Goal: Task Accomplishment & Management: Use online tool/utility

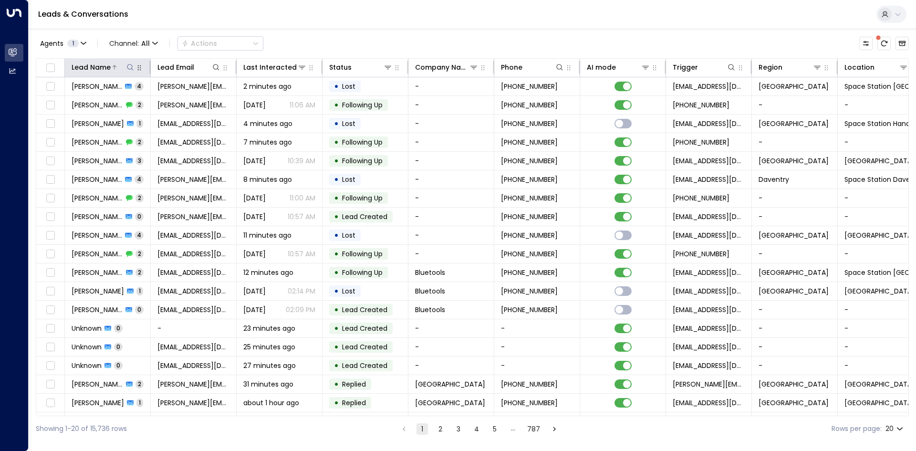
click at [131, 67] on icon at bounding box center [130, 67] width 8 height 8
click at [141, 98] on input "text" at bounding box center [130, 102] width 132 height 18
type input "******"
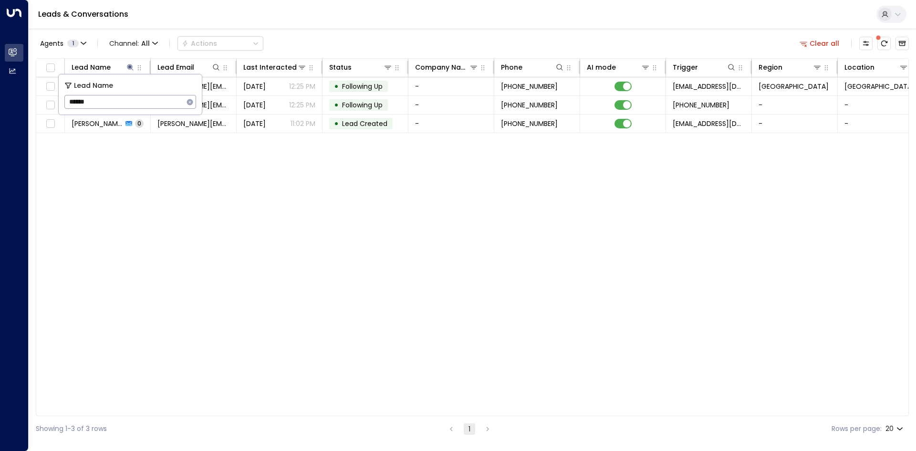
click at [199, 225] on div "Lead Name Lead Email Last Interacted Status Company Name Phone AI mode Trigger …" at bounding box center [472, 237] width 873 height 358
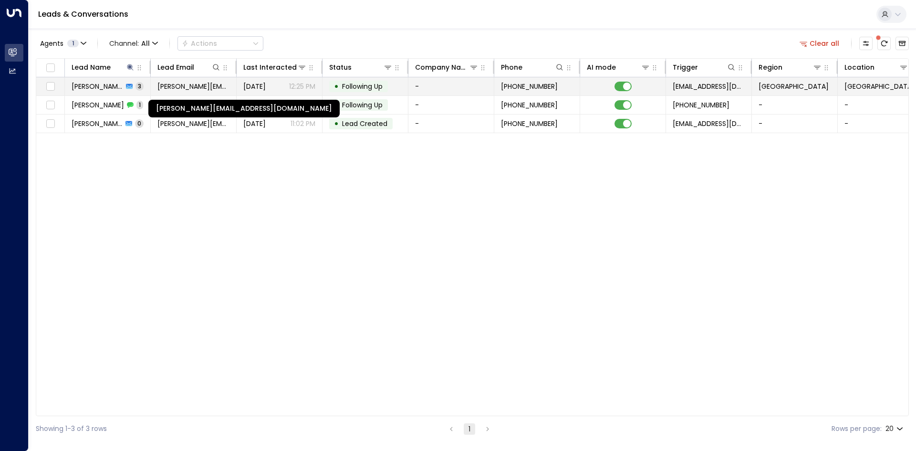
click at [204, 87] on span "[PERSON_NAME][EMAIL_ADDRESS][DOMAIN_NAME]" at bounding box center [193, 87] width 72 height 10
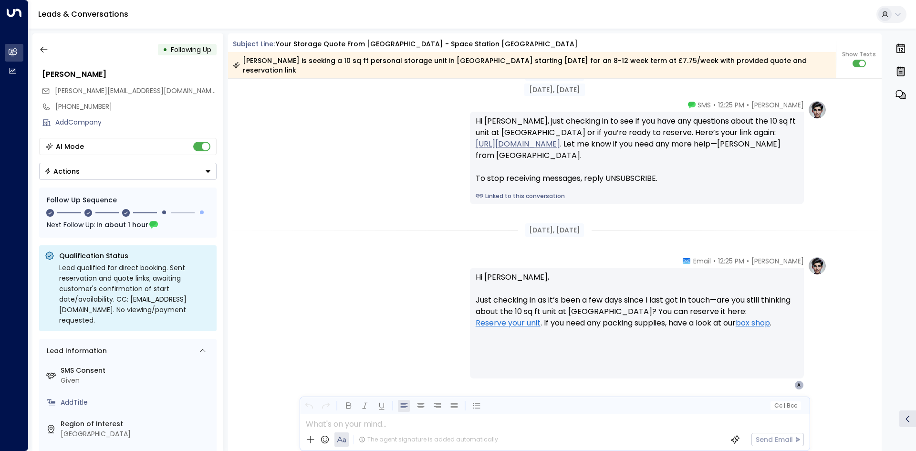
scroll to position [1031, 0]
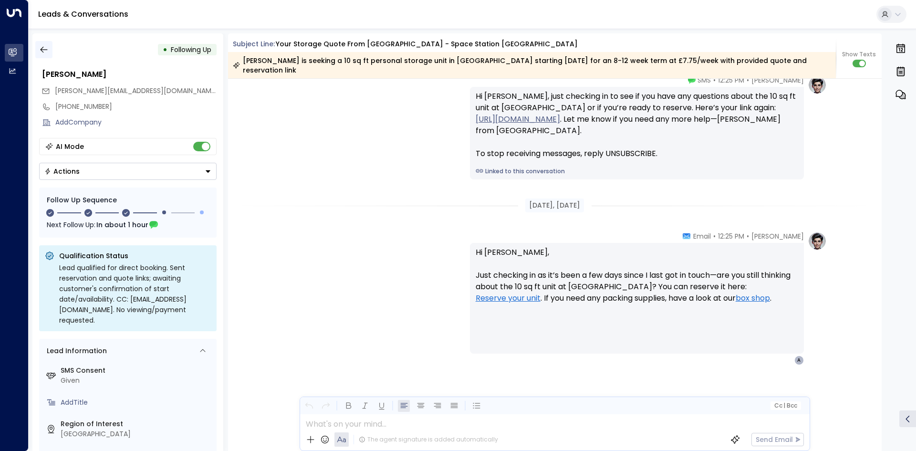
click at [49, 49] on button "button" at bounding box center [43, 49] width 17 height 17
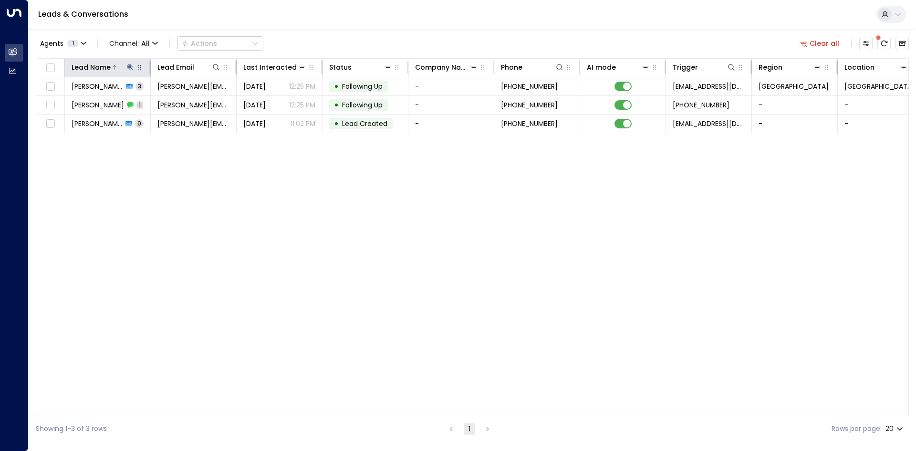
click at [127, 66] on icon at bounding box center [130, 67] width 6 height 6
drag, startPoint x: 189, startPoint y: 102, endPoint x: 126, endPoint y: 101, distance: 63.9
click at [188, 102] on icon "button" at bounding box center [190, 102] width 8 height 8
click at [126, 101] on input "text" at bounding box center [123, 102] width 119 height 18
type input "****"
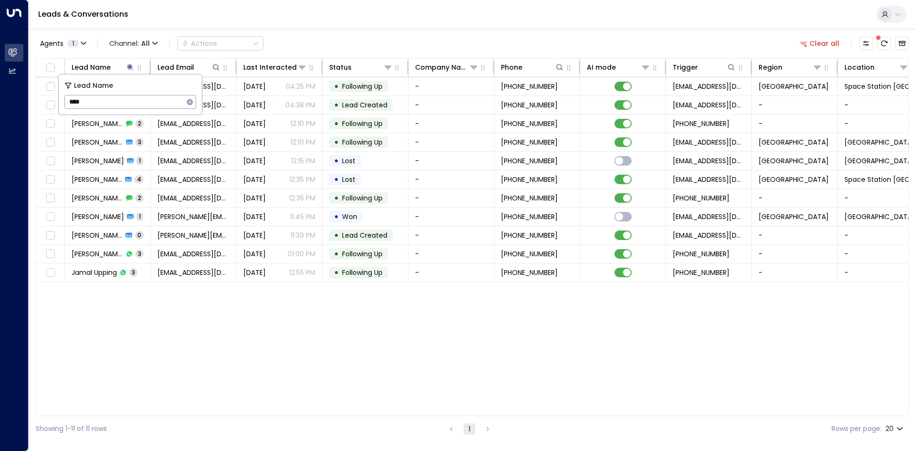
click at [164, 289] on div "Lead Name Lead Email Last Interacted Status Company Name Phone AI mode Trigger …" at bounding box center [472, 237] width 873 height 358
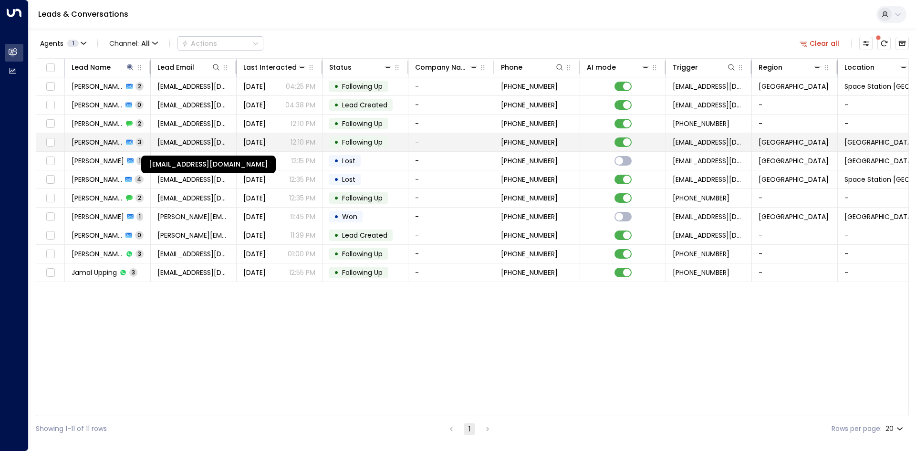
click at [189, 138] on span "[EMAIL_ADDRESS][DOMAIN_NAME]" at bounding box center [193, 142] width 72 height 10
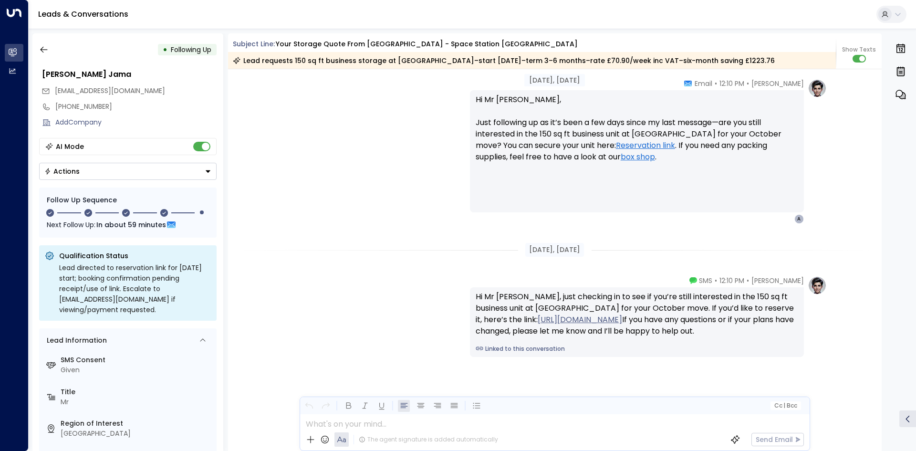
scroll to position [1264, 0]
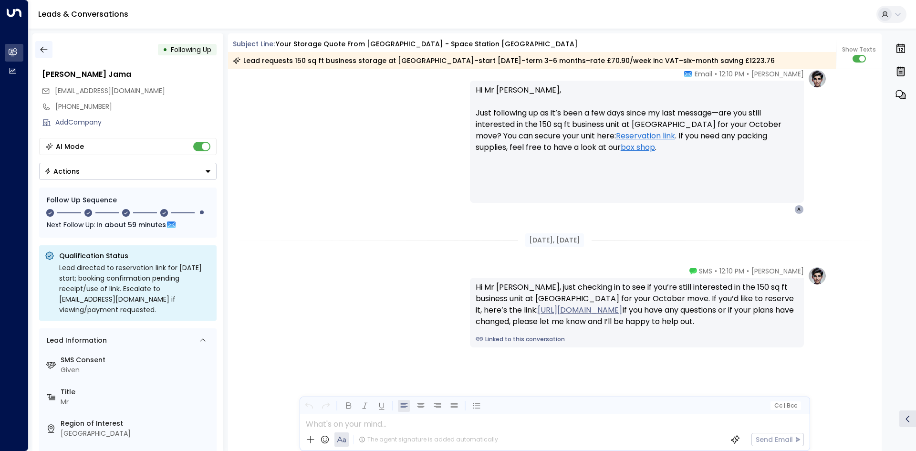
click at [45, 50] on icon "button" at bounding box center [43, 50] width 7 height 6
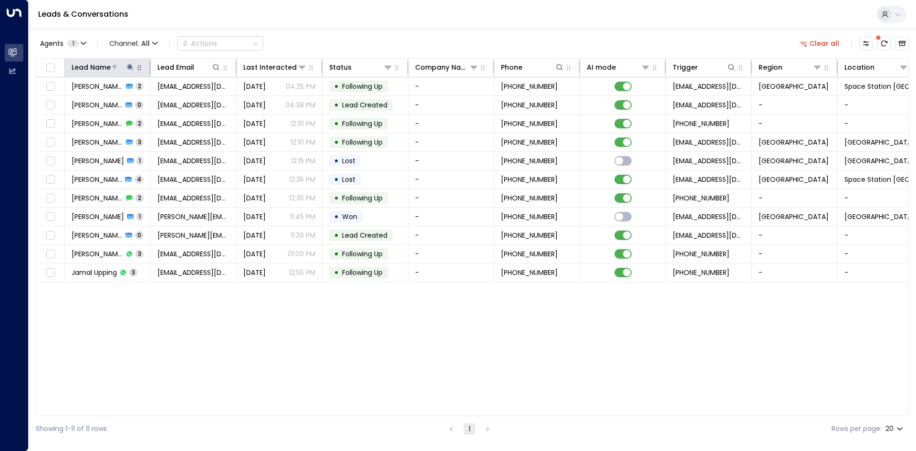
click at [129, 65] on icon at bounding box center [130, 67] width 8 height 8
click at [187, 100] on icon "button" at bounding box center [190, 102] width 8 height 8
drag, startPoint x: 142, startPoint y: 100, endPoint x: 105, endPoint y: 83, distance: 41.0
click at [142, 100] on input "text" at bounding box center [130, 102] width 132 height 18
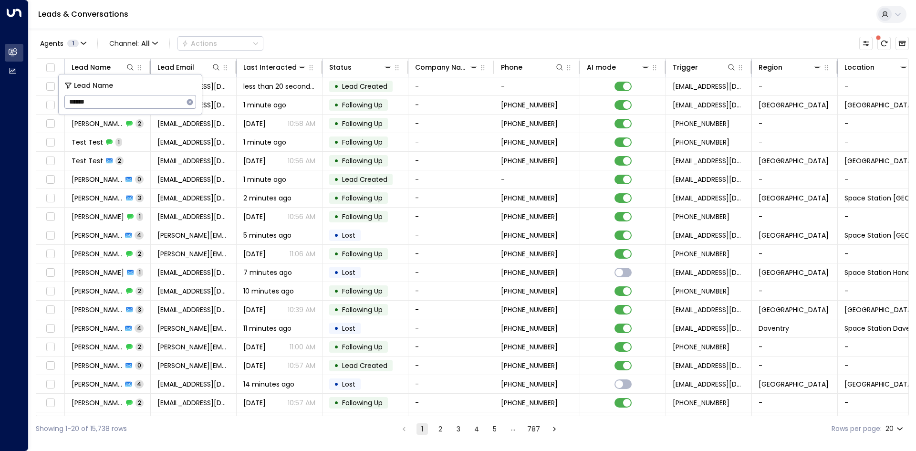
type input "*******"
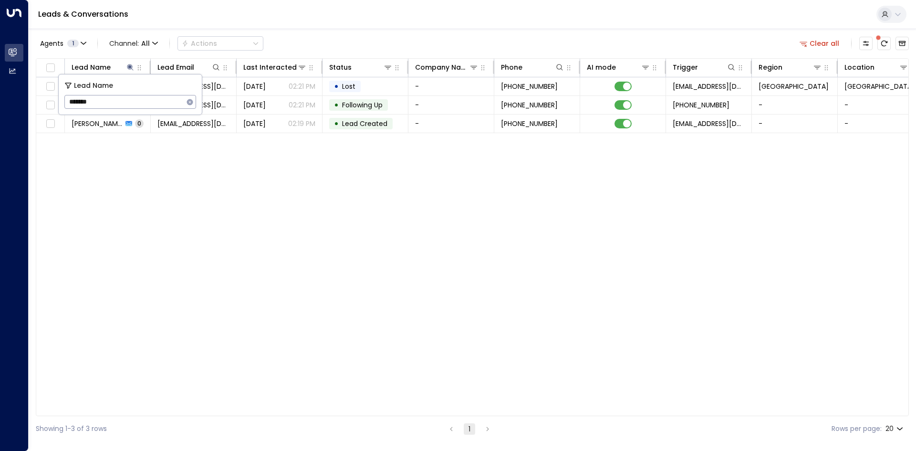
click at [179, 158] on div "Lead Name Lead Email Last Interacted Status Company Name Phone AI mode Trigger …" at bounding box center [472, 237] width 873 height 358
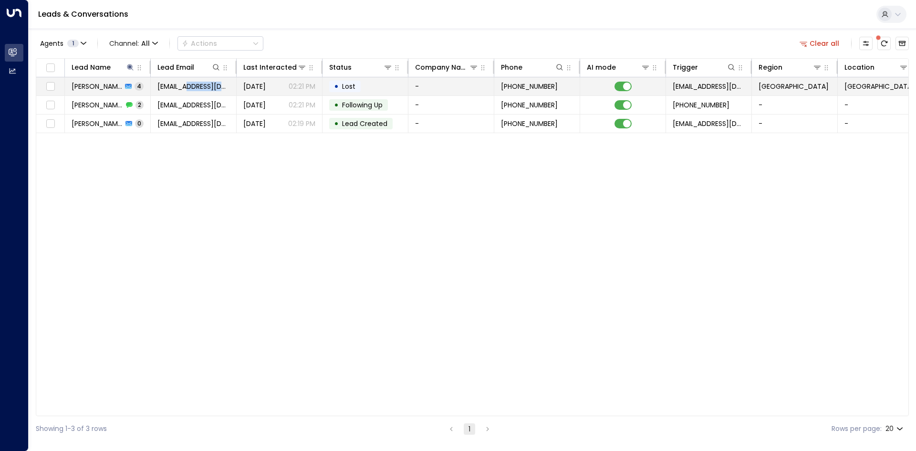
click at [193, 91] on td "[EMAIL_ADDRESS][DOMAIN_NAME]" at bounding box center [194, 86] width 86 height 18
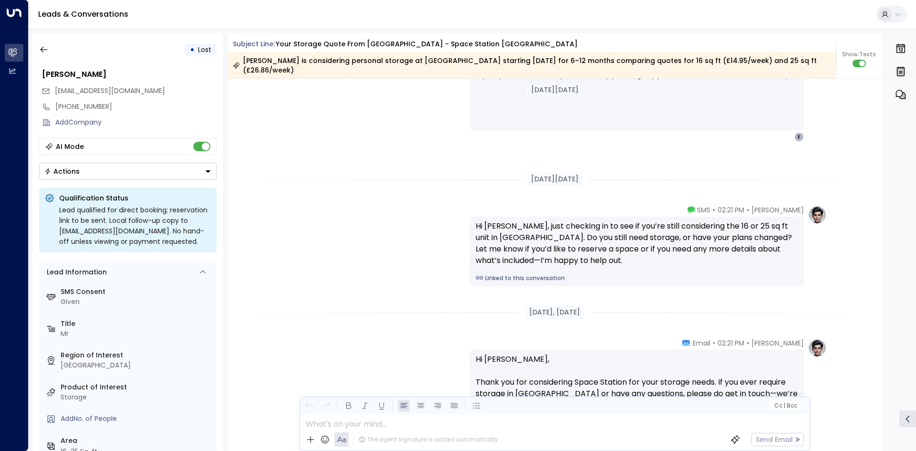
scroll to position [1253, 0]
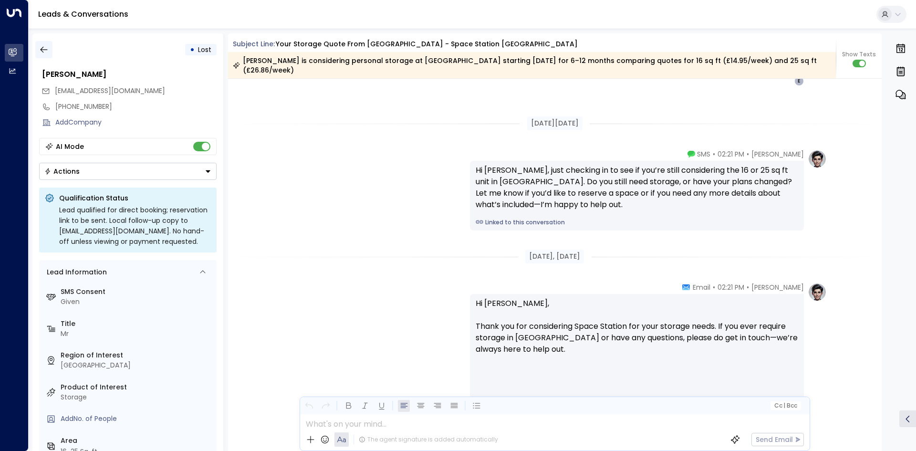
click at [51, 49] on button "button" at bounding box center [43, 49] width 17 height 17
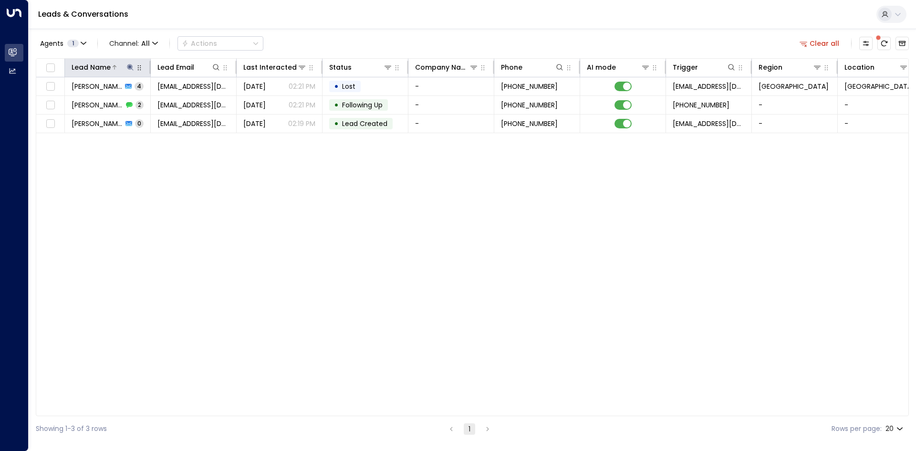
click at [131, 68] on icon at bounding box center [130, 67] width 8 height 8
click at [189, 103] on icon "button" at bounding box center [190, 102] width 6 height 6
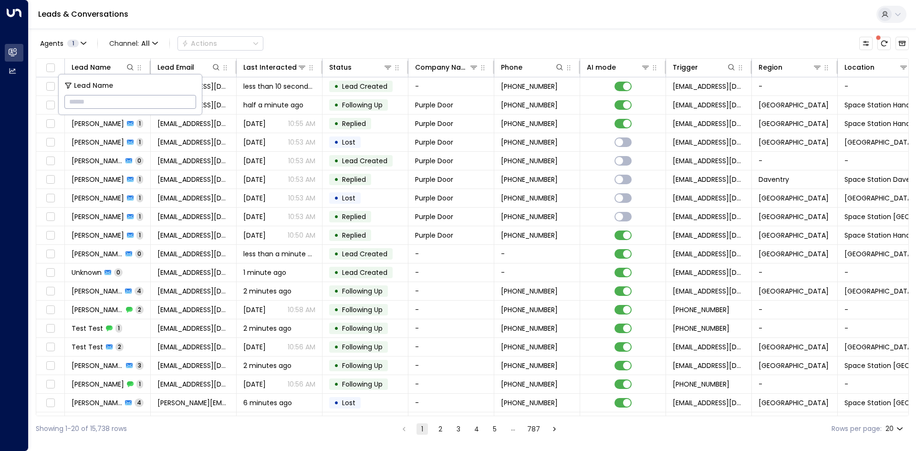
click at [120, 105] on input "text" at bounding box center [130, 102] width 132 height 18
type input "*****"
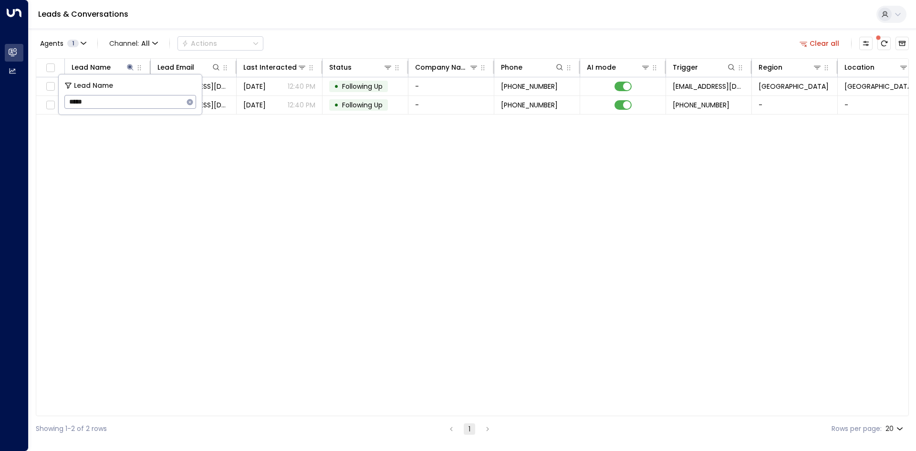
click at [187, 144] on div "Lead Name Lead Email Last Interacted Status Company Name Phone AI mode Trigger …" at bounding box center [472, 237] width 873 height 358
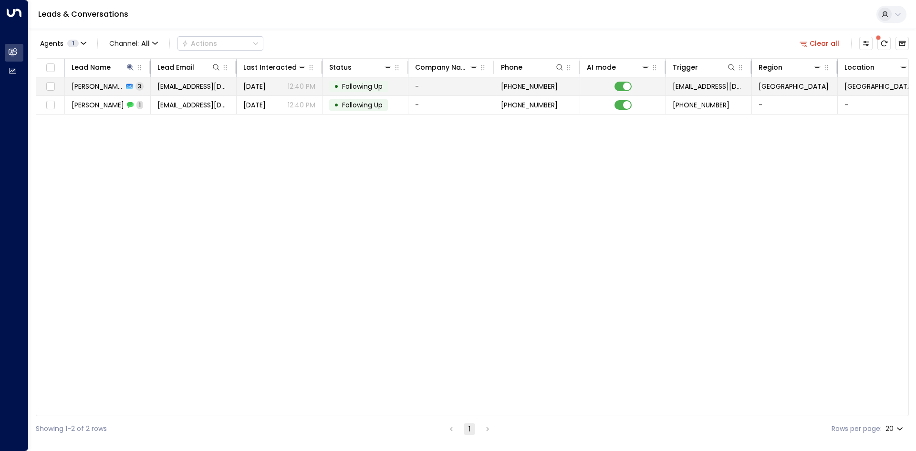
click at [171, 89] on span "[EMAIL_ADDRESS][DOMAIN_NAME]" at bounding box center [193, 87] width 72 height 10
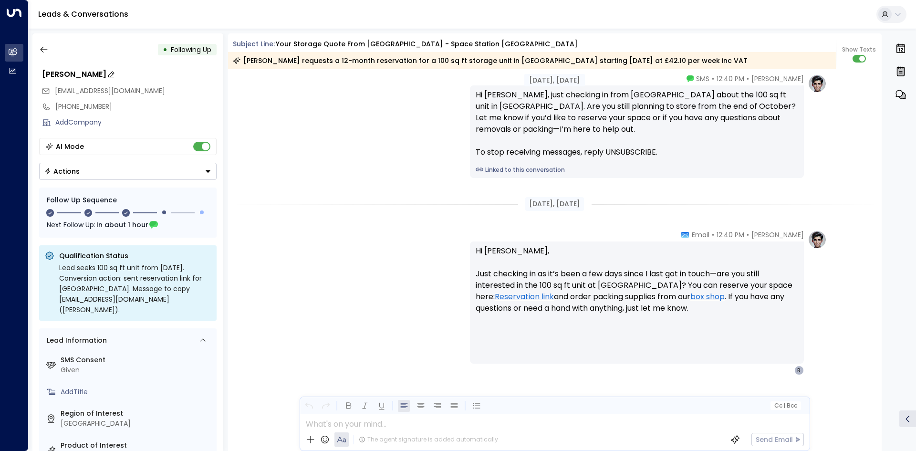
scroll to position [1108, 0]
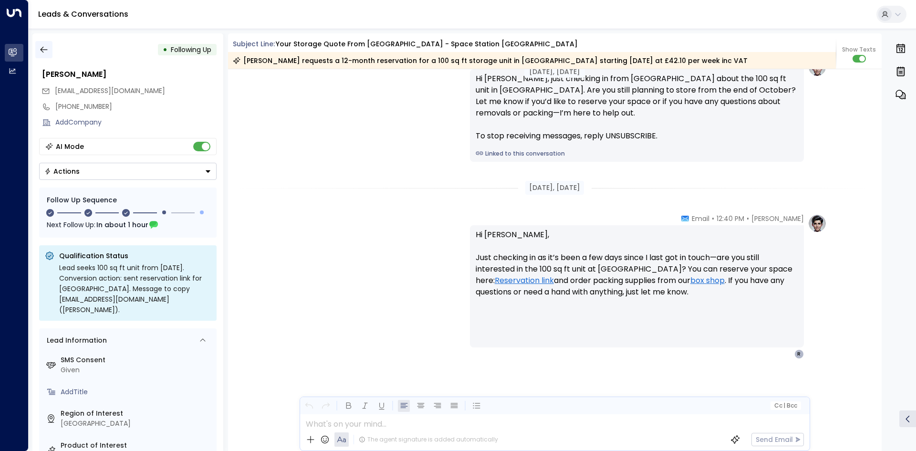
click at [52, 54] on button "button" at bounding box center [43, 49] width 17 height 17
